Goal: Find specific page/section: Find specific page/section

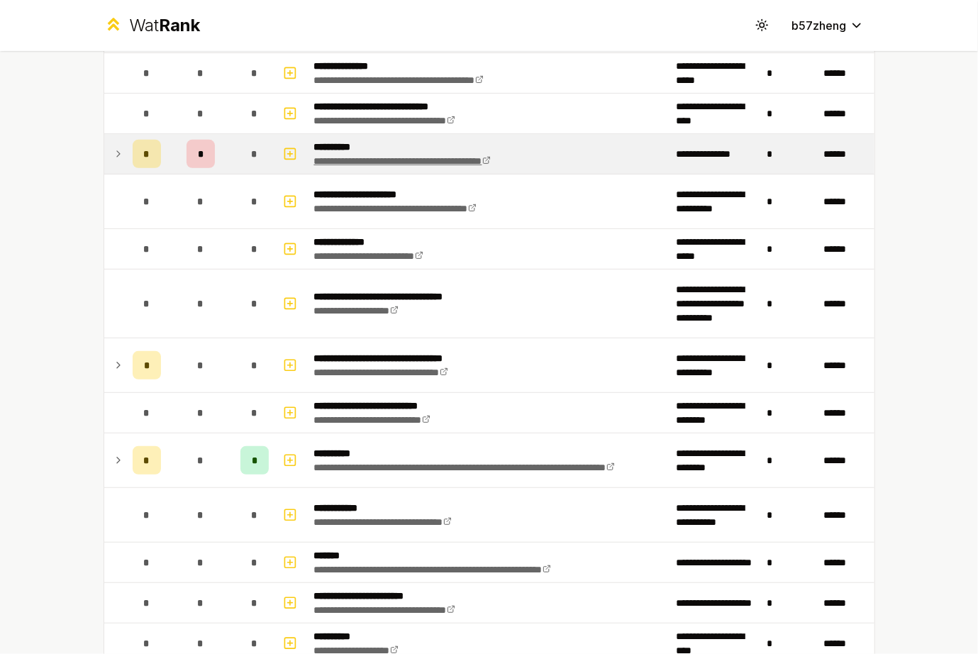
scroll to position [255, 0]
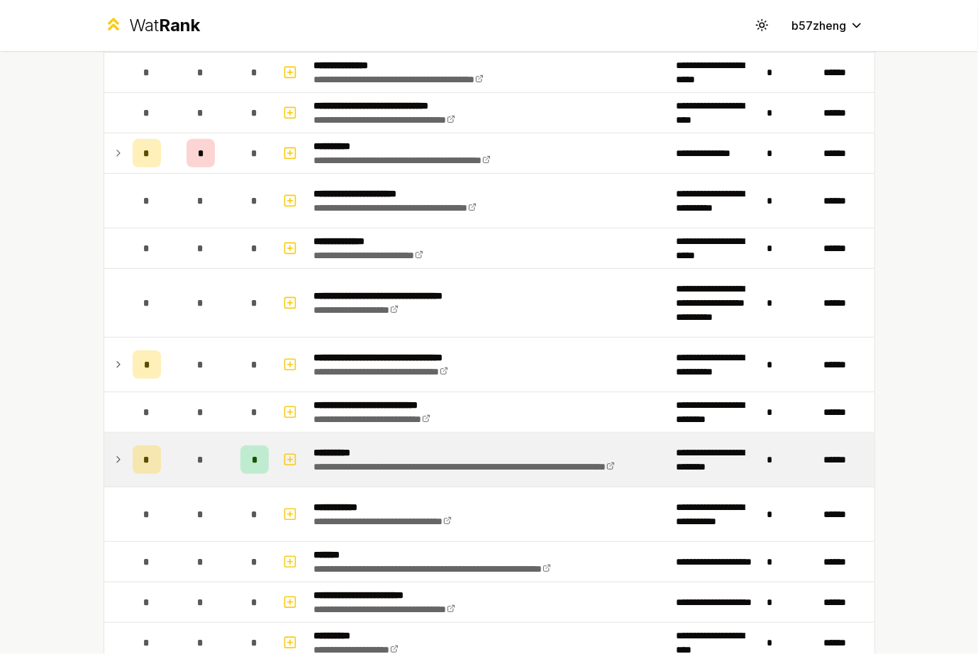
click at [118, 463] on td at bounding box center [115, 460] width 23 height 54
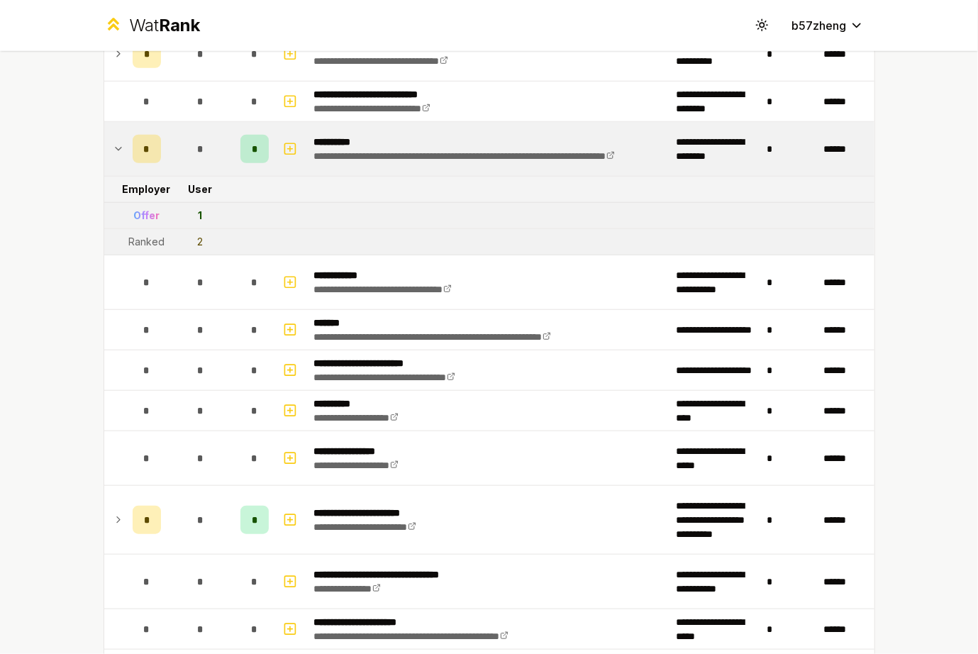
scroll to position [566, 0]
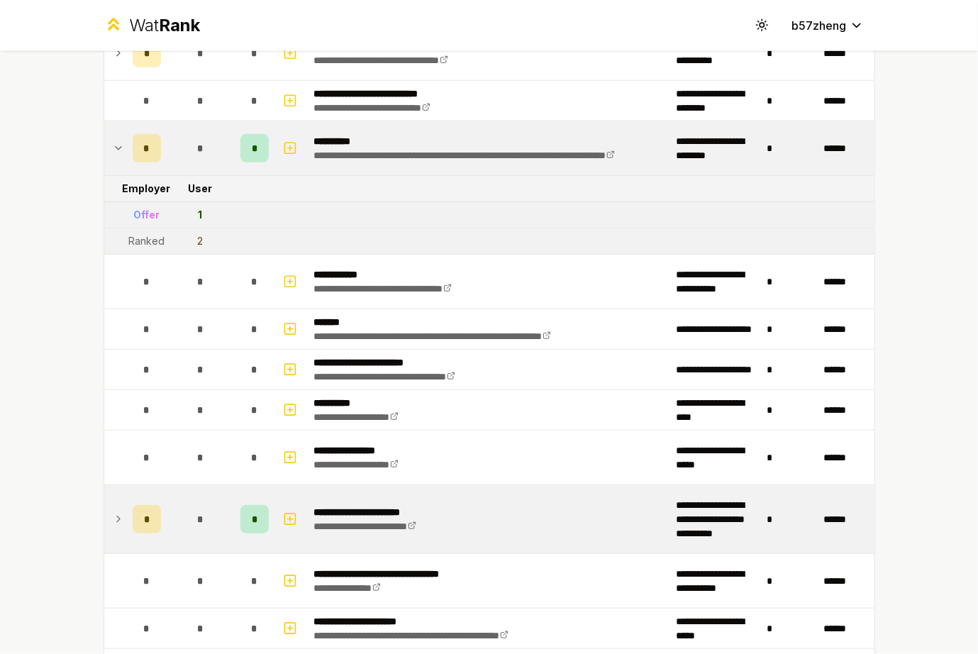
click at [113, 512] on icon at bounding box center [118, 519] width 11 height 17
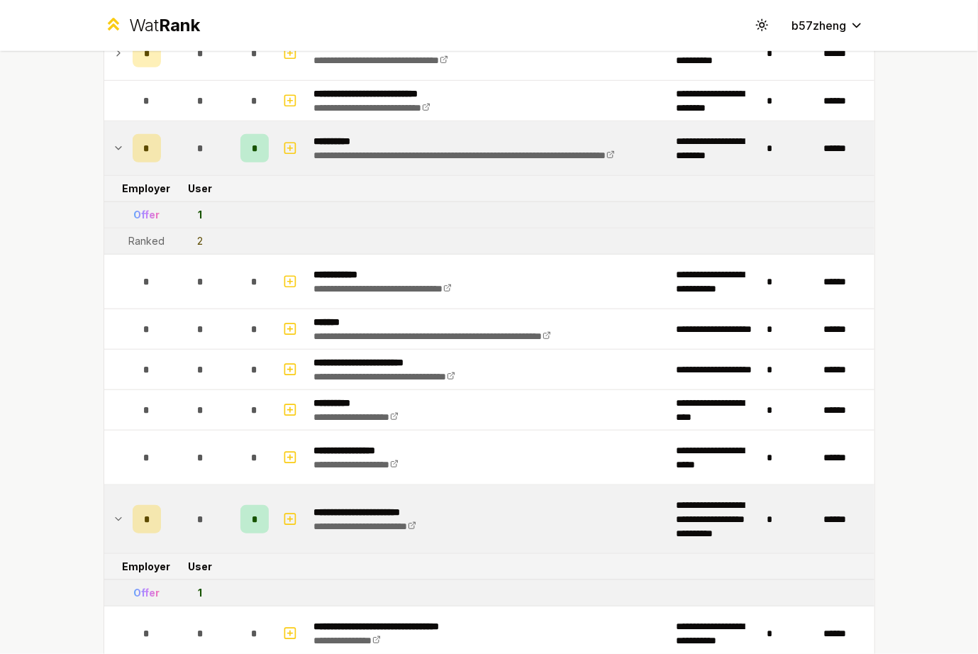
click at [113, 511] on icon at bounding box center [118, 519] width 11 height 17
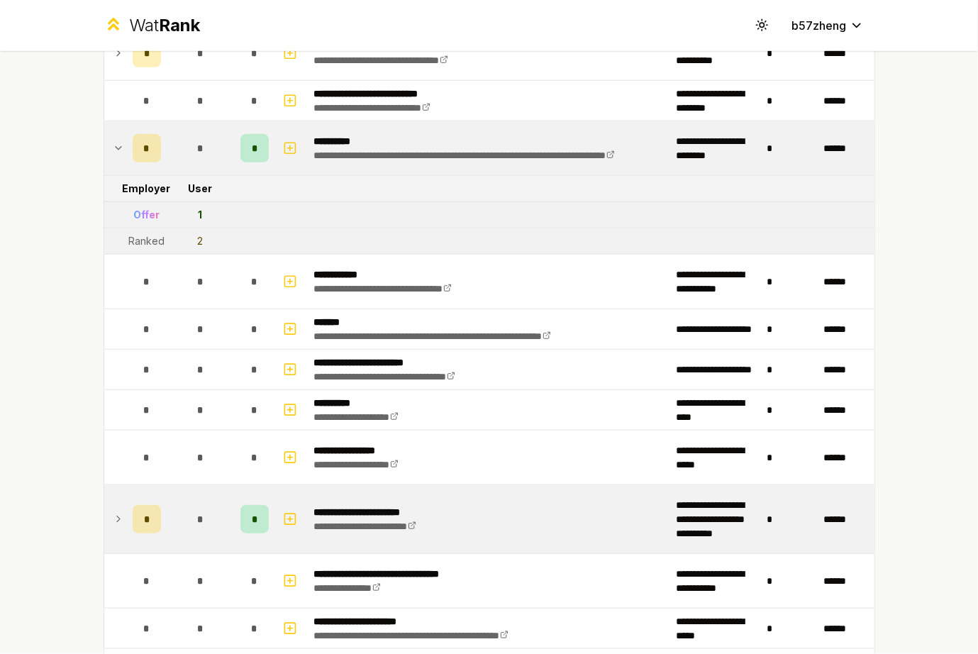
click at [113, 511] on icon at bounding box center [118, 519] width 11 height 17
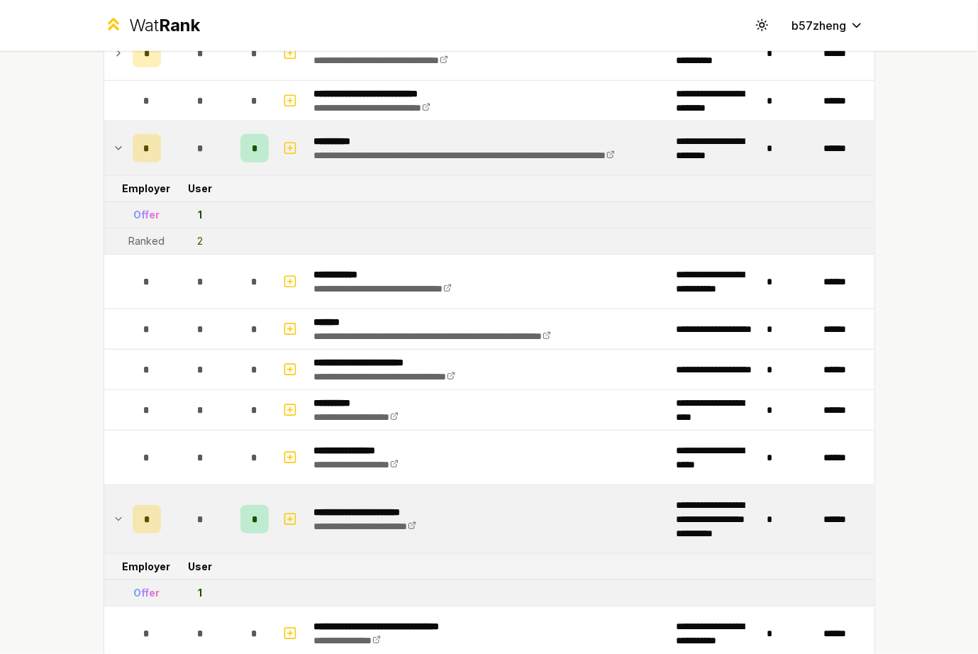
click at [113, 511] on icon at bounding box center [118, 519] width 11 height 17
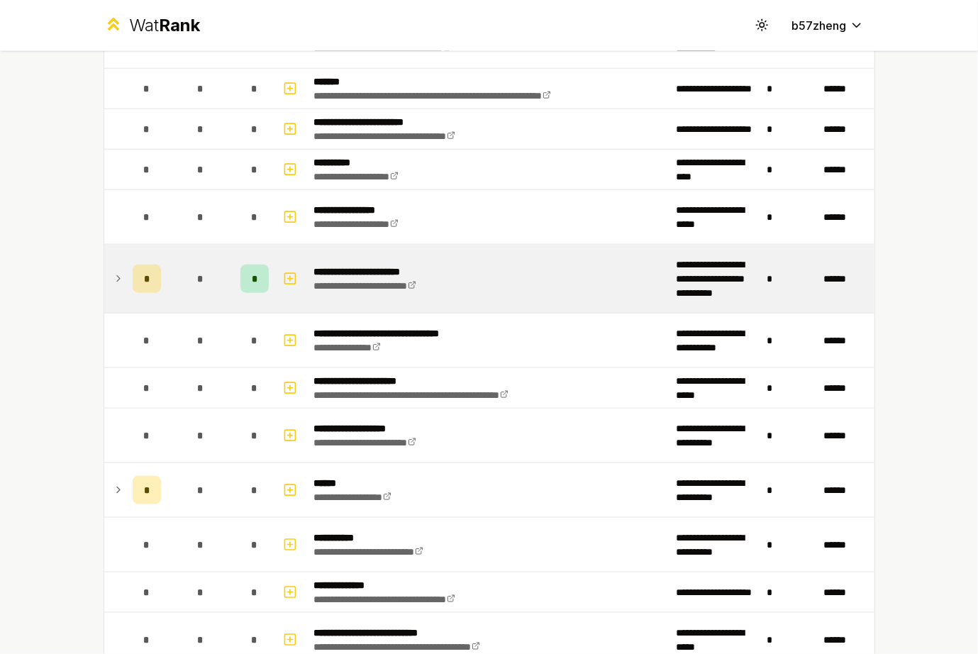
scroll to position [807, 0]
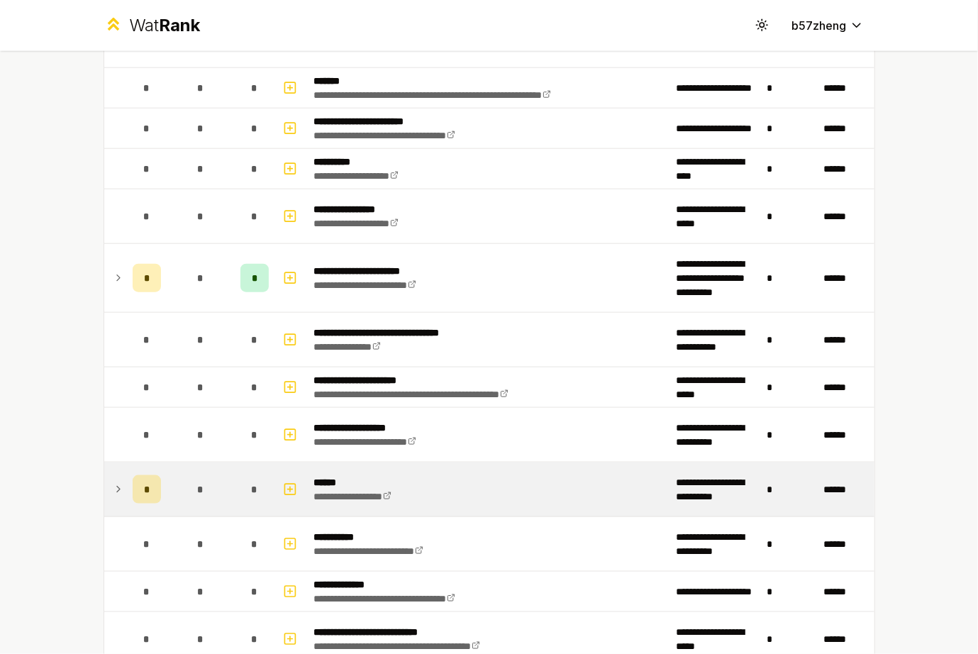
click at [113, 486] on icon at bounding box center [118, 489] width 11 height 17
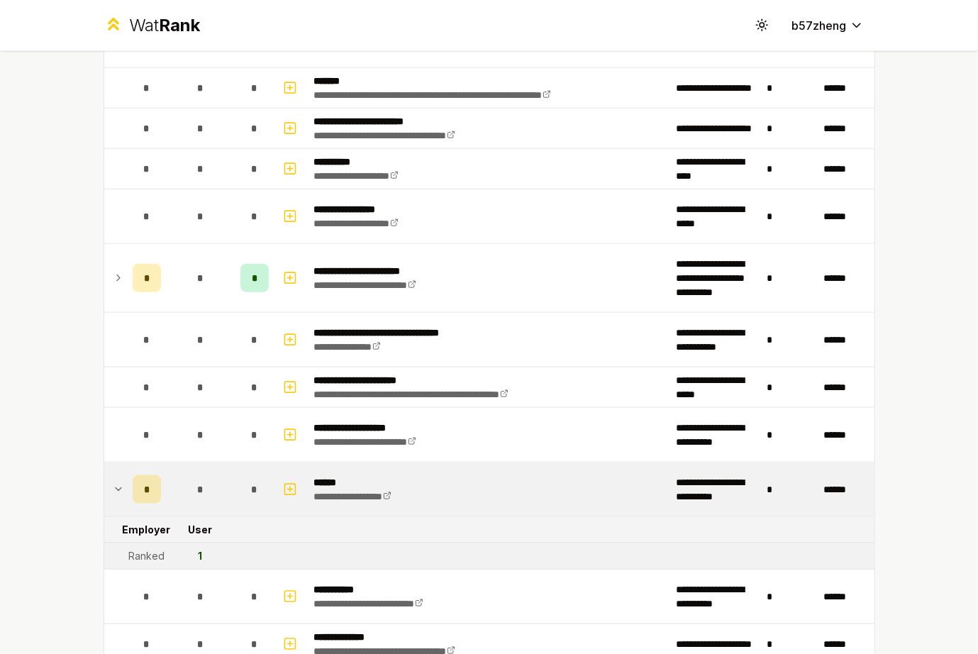
click at [113, 486] on icon at bounding box center [118, 489] width 11 height 17
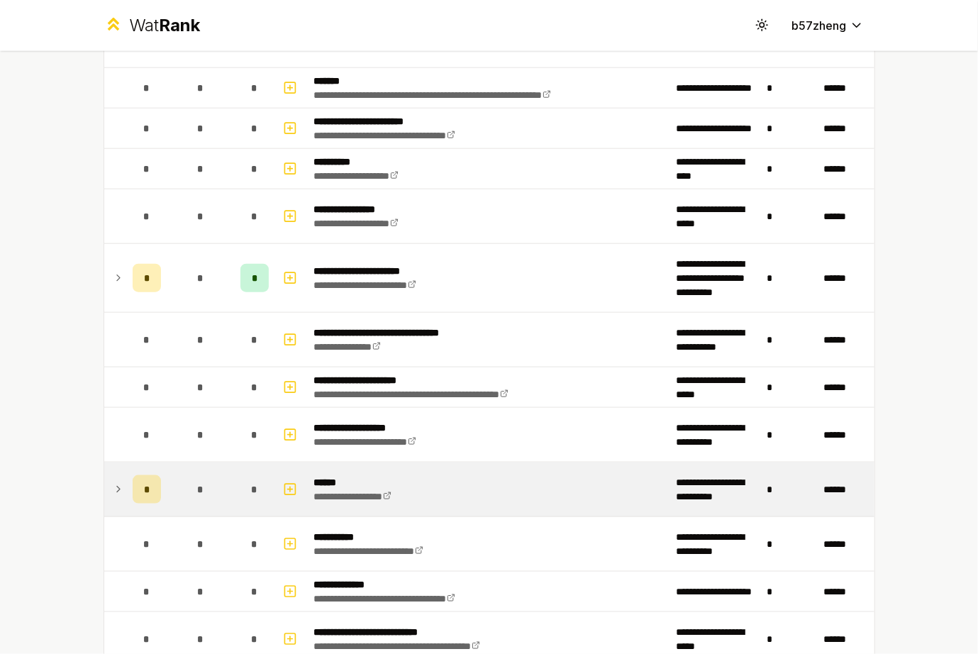
click at [113, 486] on icon at bounding box center [118, 489] width 11 height 17
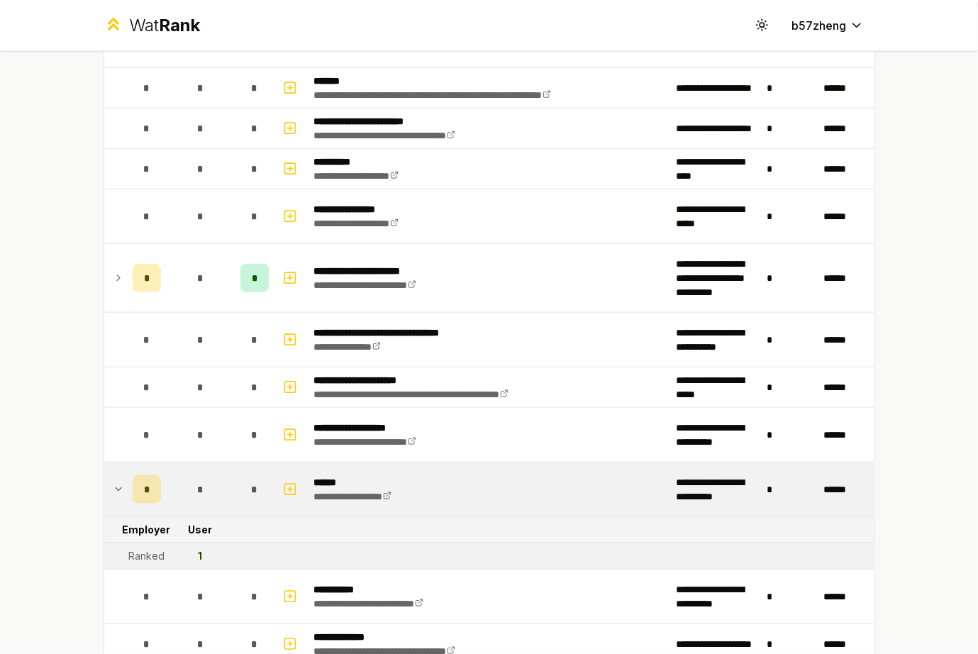
click at [113, 486] on icon at bounding box center [118, 489] width 11 height 17
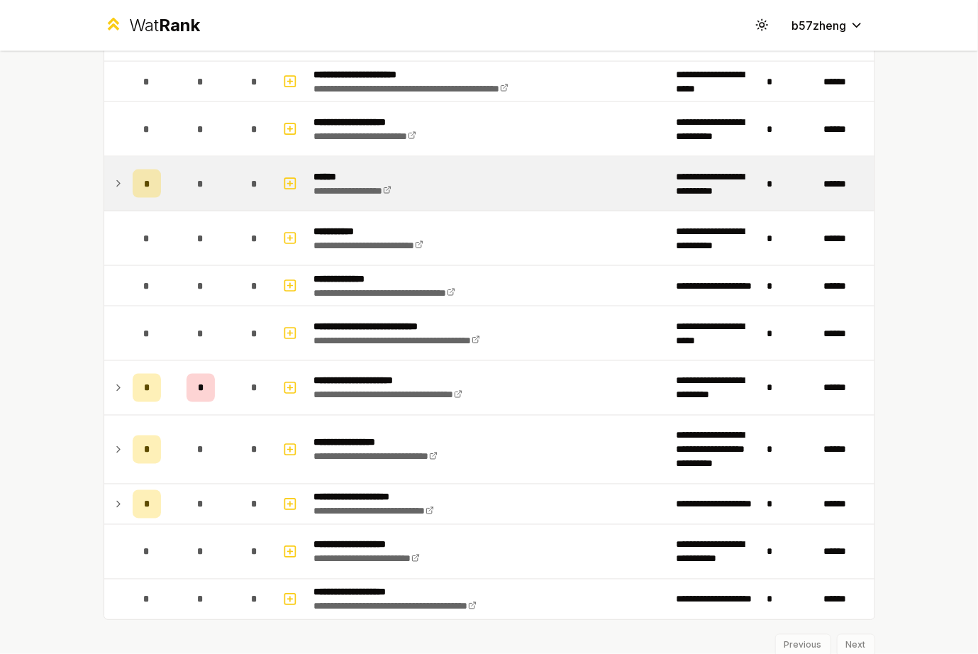
scroll to position [1114, 0]
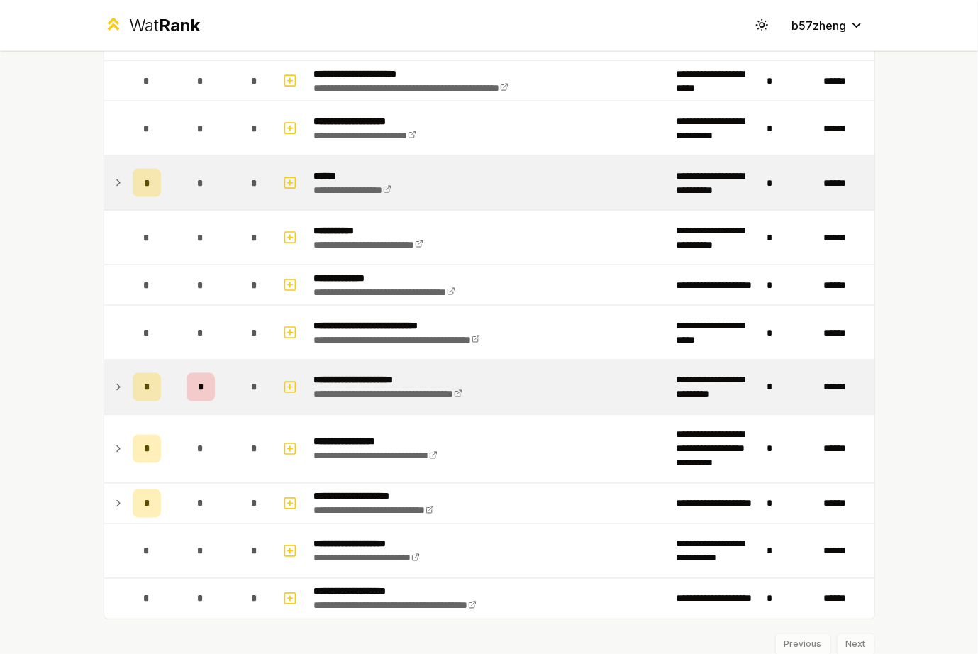
click at [113, 379] on icon at bounding box center [118, 387] width 11 height 17
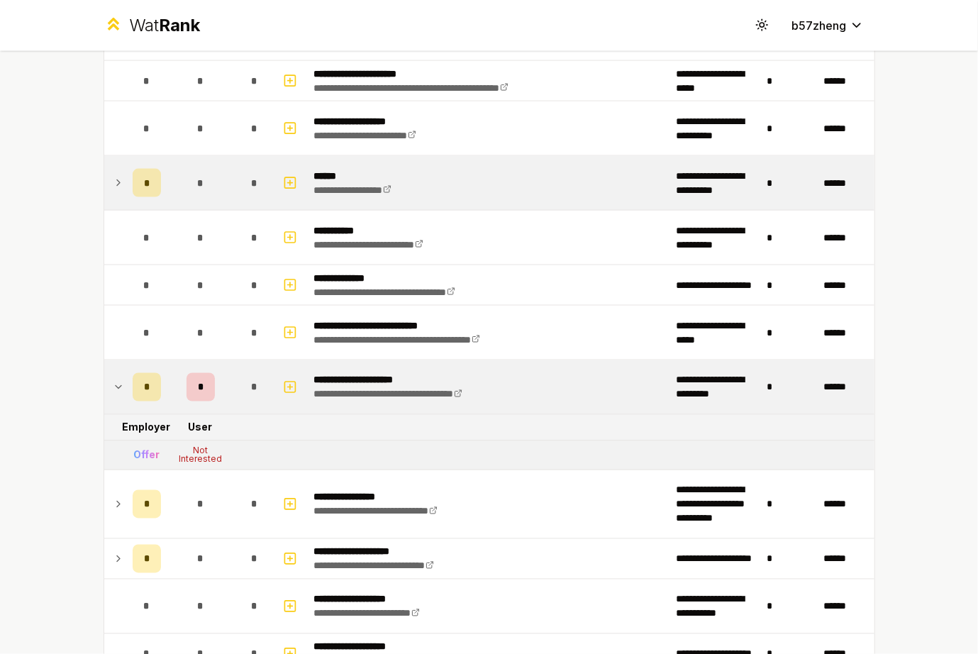
click at [113, 379] on icon at bounding box center [118, 387] width 11 height 17
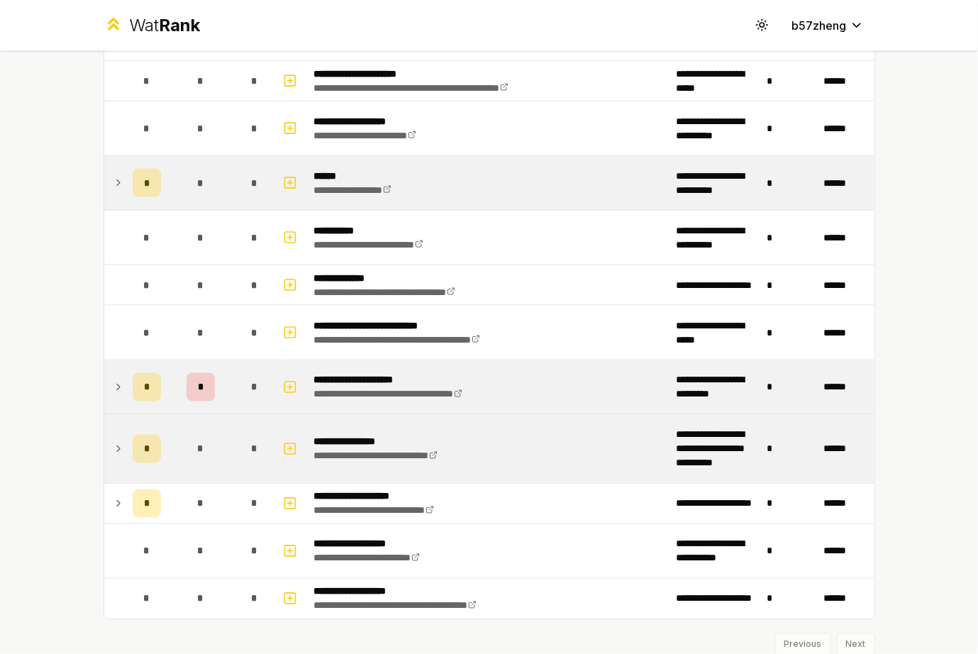
click at [104, 439] on td at bounding box center [115, 449] width 23 height 68
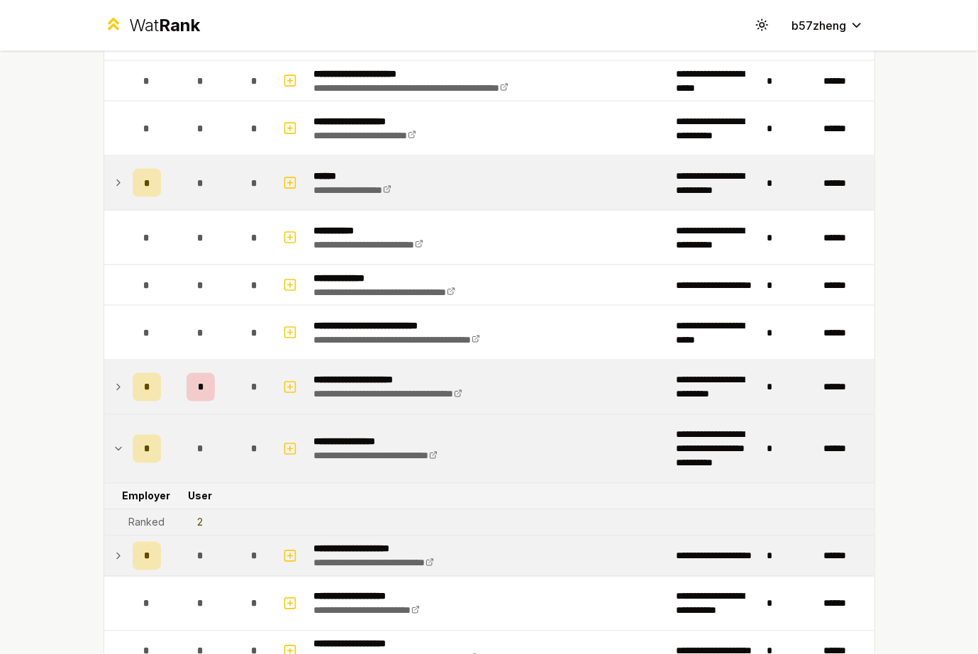
click at [106, 537] on td at bounding box center [115, 556] width 23 height 40
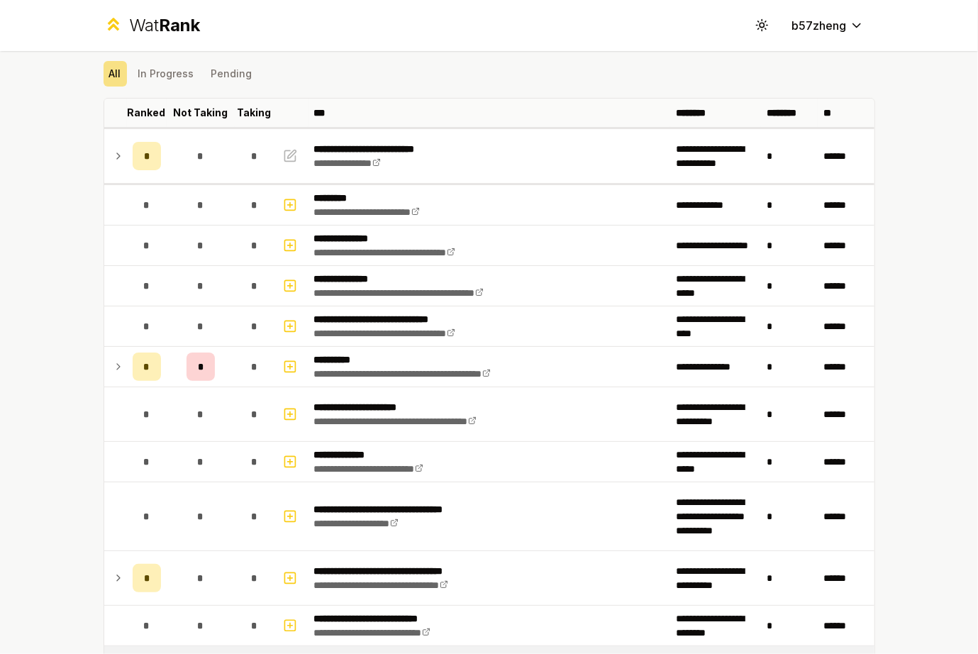
scroll to position [0, 0]
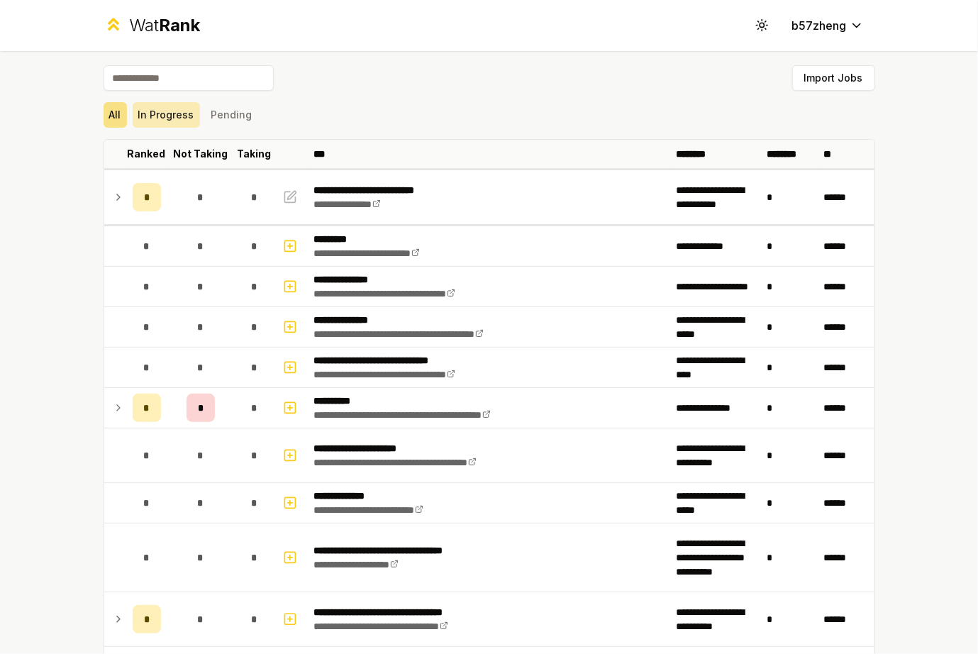
click at [153, 124] on button "In Progress" at bounding box center [166, 115] width 67 height 26
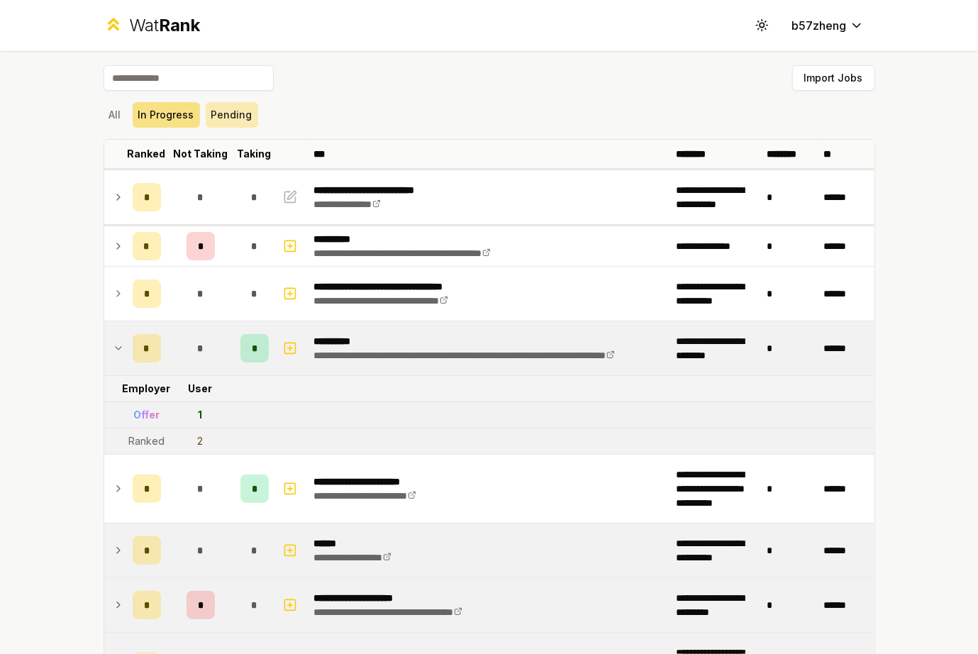
click at [210, 120] on button "Pending" at bounding box center [232, 115] width 52 height 26
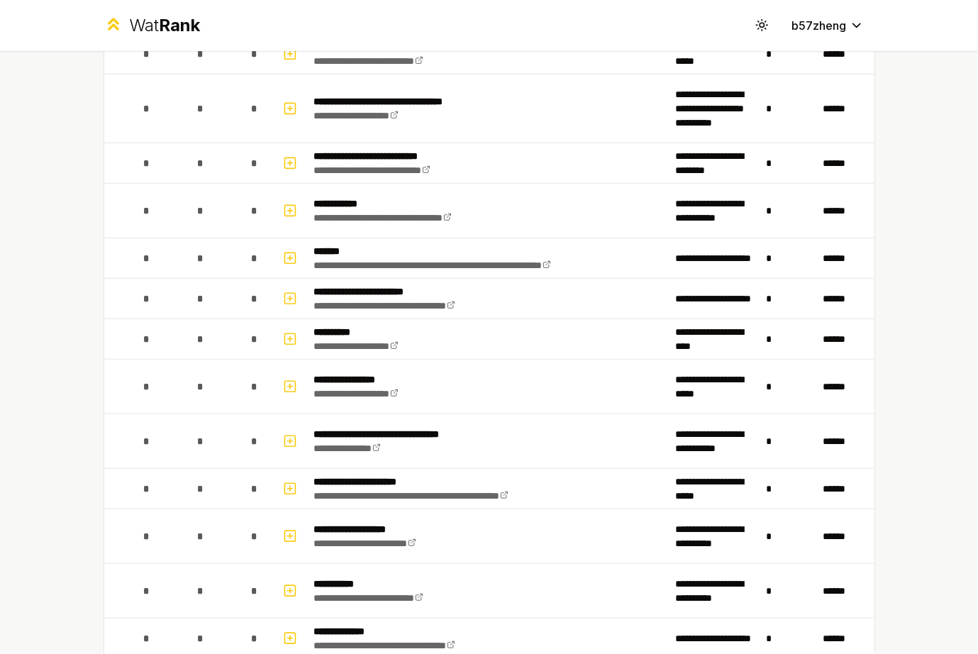
scroll to position [590, 0]
